Goal: Navigation & Orientation: Find specific page/section

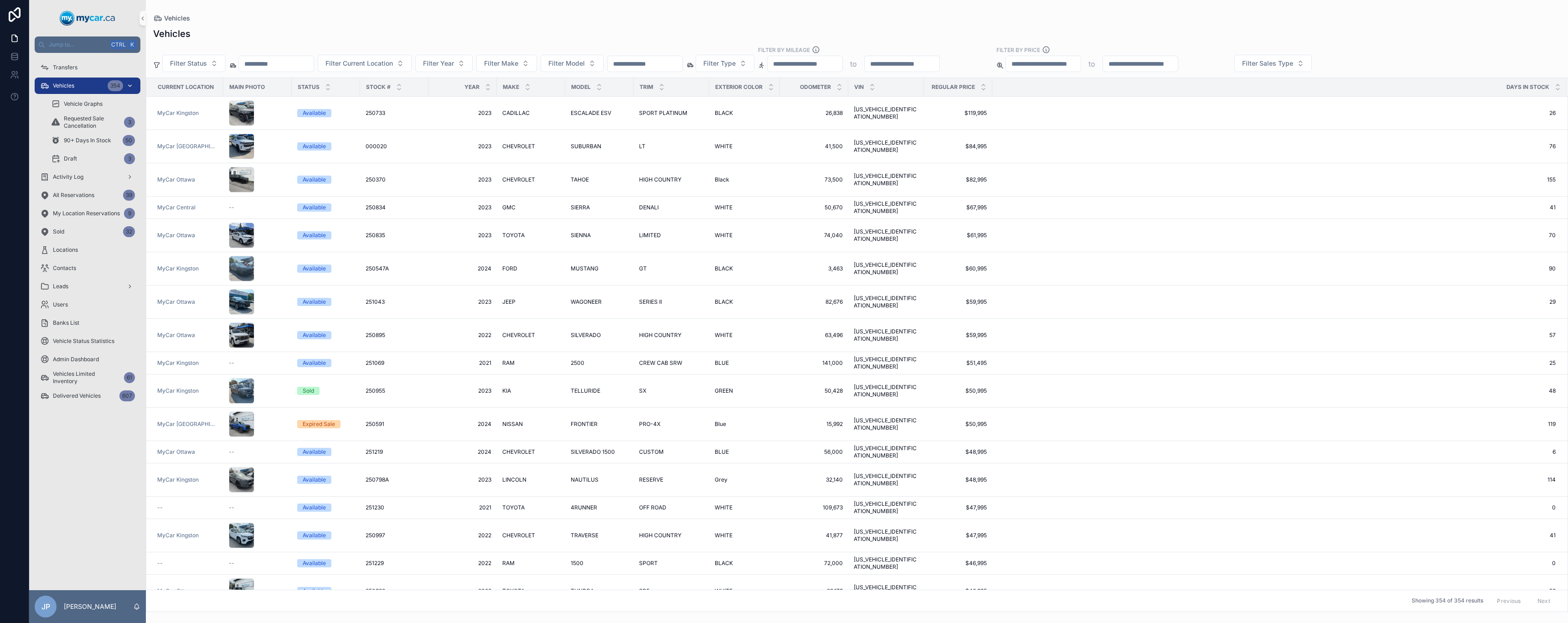
click at [86, 88] on div "Vehicles 354" at bounding box center [87, 86] width 95 height 15
click at [82, 67] on div "Transfers" at bounding box center [87, 67] width 95 height 15
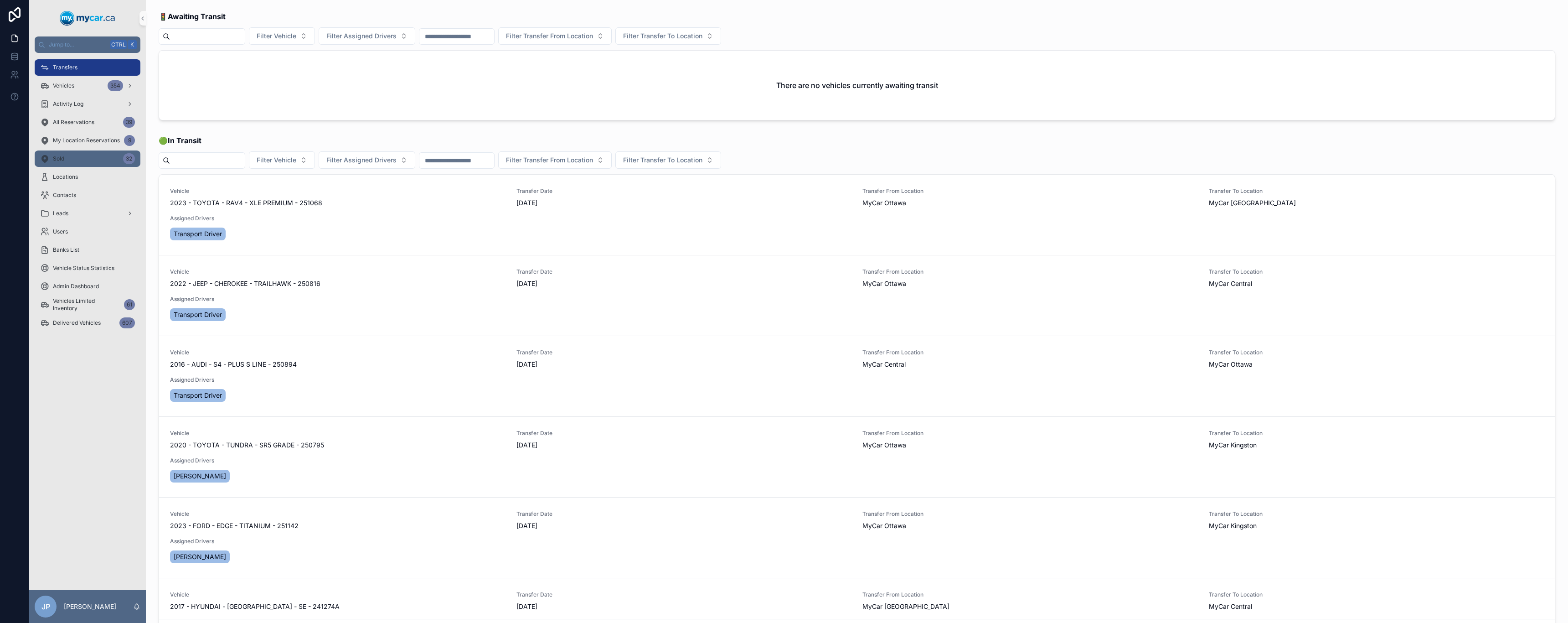
click at [90, 153] on div "Sold 32" at bounding box center [87, 158] width 95 height 15
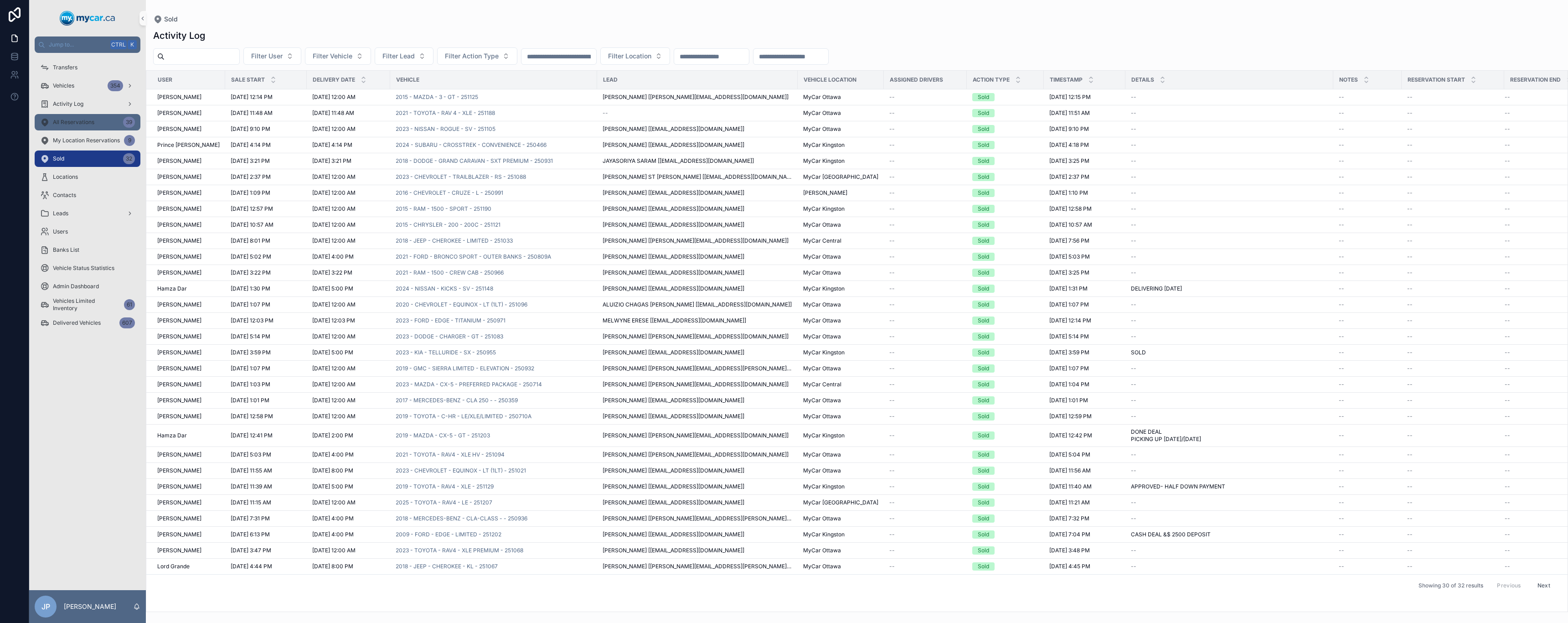
click at [83, 122] on span "All Reservations" at bounding box center [73, 122] width 42 height 8
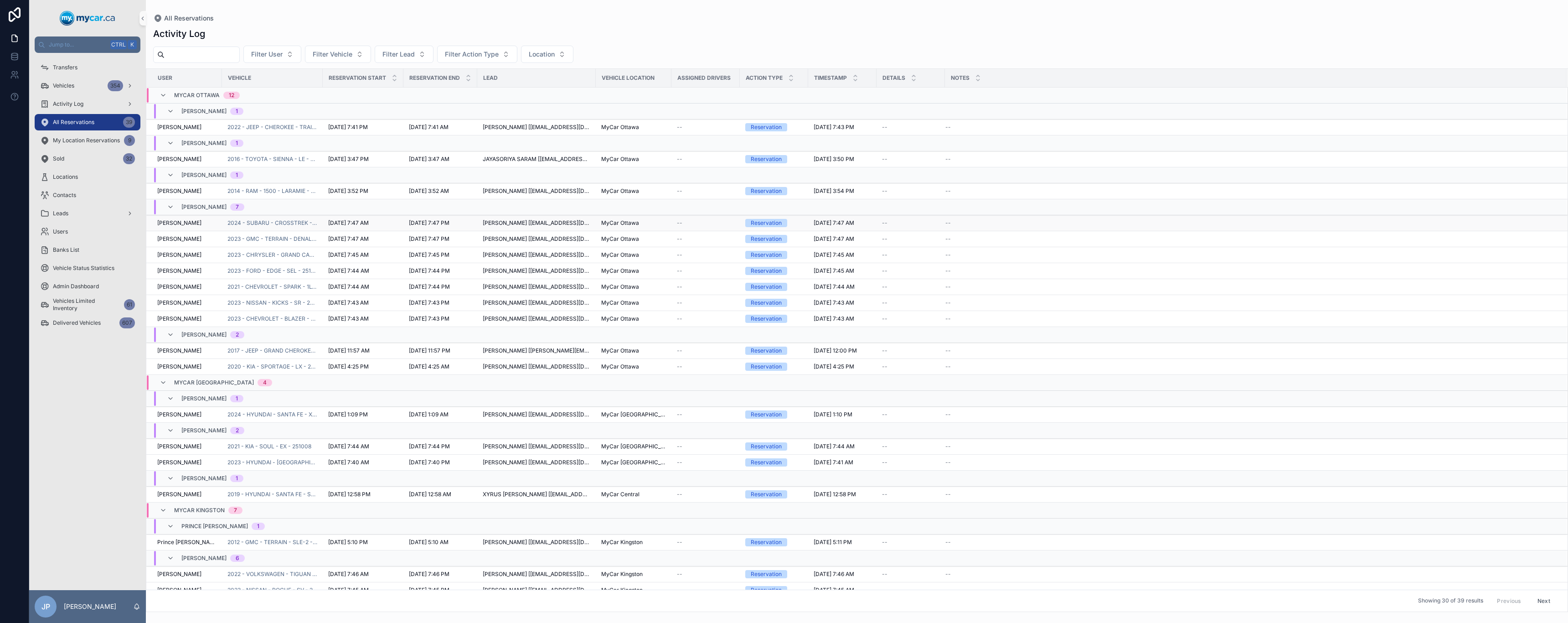
drag, startPoint x: 738, startPoint y: 325, endPoint x: 393, endPoint y: 227, distance: 358.6
click at [78, 301] on span "Delivered Vehicles" at bounding box center [76, 323] width 48 height 8
